Goal: Task Accomplishment & Management: Manage account settings

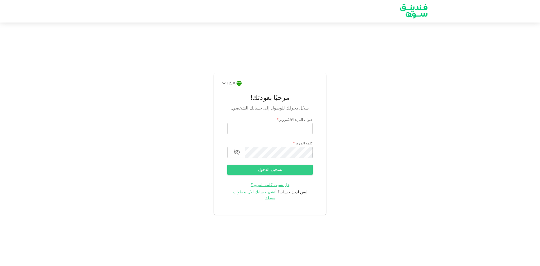
click at [226, 87] on icon at bounding box center [223, 83] width 7 height 7
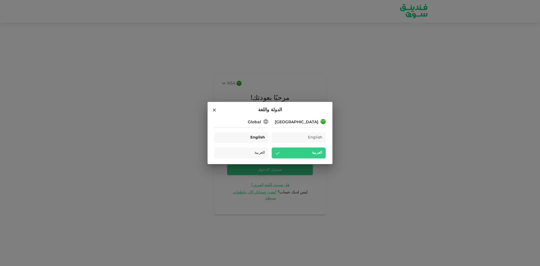
click at [256, 137] on span "English" at bounding box center [257, 137] width 15 height 6
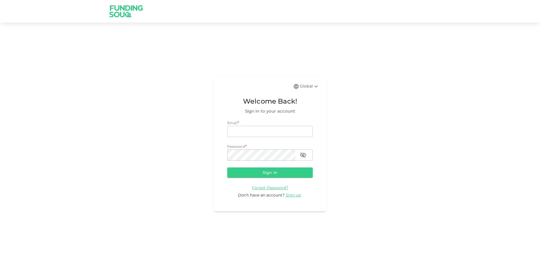
click at [308, 87] on div "Global" at bounding box center [310, 86] width 20 height 7
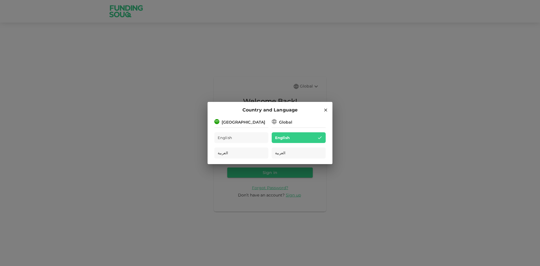
click at [404, 131] on div "Country and Language [GEOGRAPHIC_DATA] English العربية Global English العربية" at bounding box center [270, 133] width 540 height 266
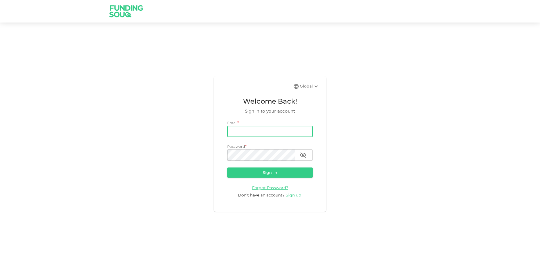
click at [269, 133] on input "email" at bounding box center [269, 131] width 85 height 11
drag, startPoint x: 306, startPoint y: 130, endPoint x: 211, endPoint y: 123, distance: 95.3
click at [211, 123] on div "Global Welcome Back! Sign in to your account Email email adel.abutarboush@gmail…" at bounding box center [270, 143] width 540 height 229
type input "adel_abutarboush@hotmail.com"
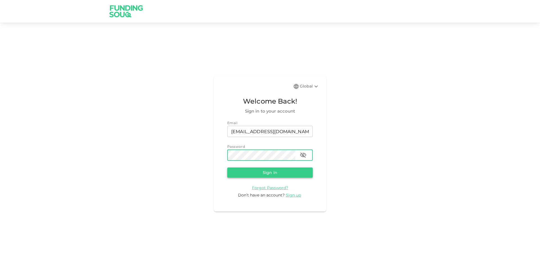
click at [270, 173] on button "Sign in" at bounding box center [269, 172] width 85 height 10
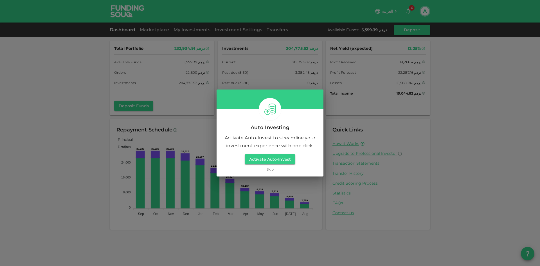
click at [270, 169] on link "Skip" at bounding box center [270, 168] width 7 height 5
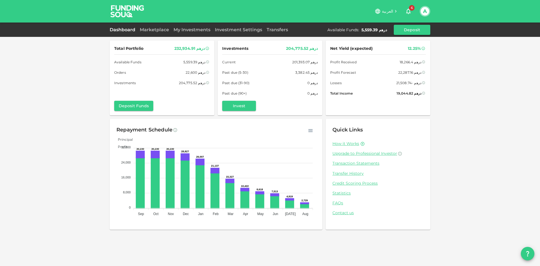
click at [409, 12] on icon "button" at bounding box center [408, 11] width 7 height 7
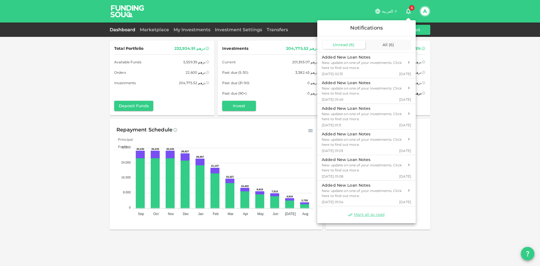
click at [485, 118] on div at bounding box center [270, 133] width 540 height 266
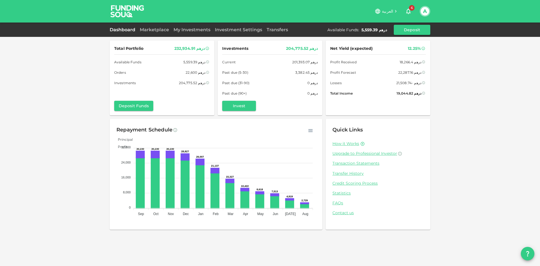
click at [151, 34] on div "Dashboard Marketplace My Investments Investment Settings Transfers Available Fu…" at bounding box center [270, 30] width 321 height 10
click at [152, 32] on link "Marketplace" at bounding box center [154, 29] width 34 height 5
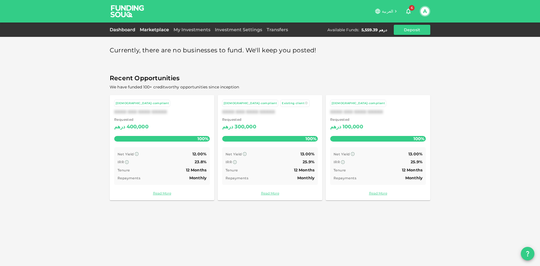
click at [121, 31] on link "Dashboard" at bounding box center [124, 29] width 28 height 5
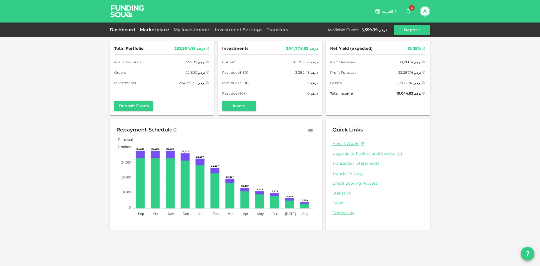
click at [142, 29] on link "Marketplace" at bounding box center [154, 29] width 34 height 5
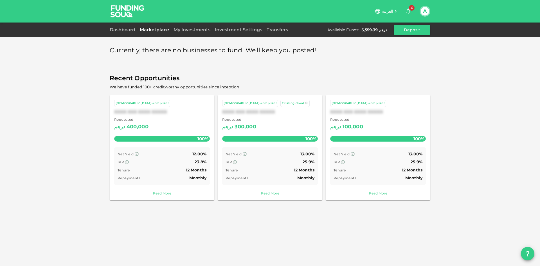
click at [197, 33] on div "My Investments" at bounding box center [191, 29] width 41 height 7
click at [197, 30] on link "My Investments" at bounding box center [191, 29] width 41 height 5
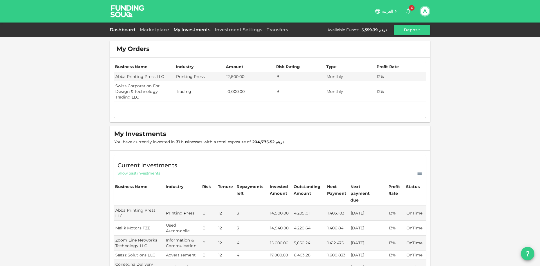
click at [123, 27] on link "Dashboard" at bounding box center [124, 29] width 28 height 5
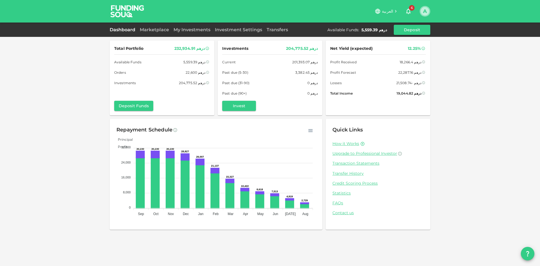
click at [425, 13] on button "A" at bounding box center [425, 11] width 8 height 8
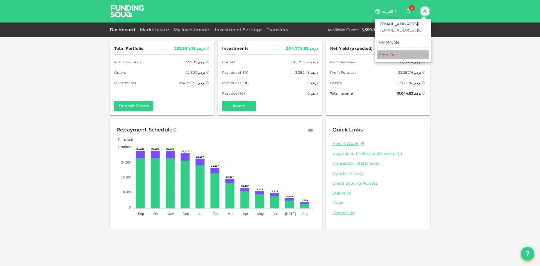
click at [399, 53] on li "Sign Out" at bounding box center [403, 54] width 52 height 9
